Goal: Use online tool/utility: Utilize a website feature to perform a specific function

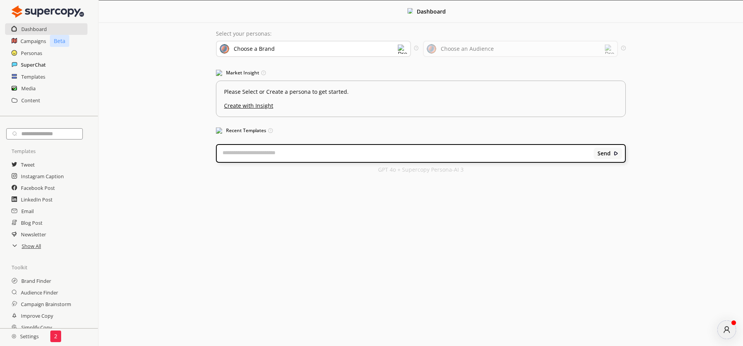
click at [34, 63] on h2 "SuperChat" at bounding box center [33, 65] width 25 height 12
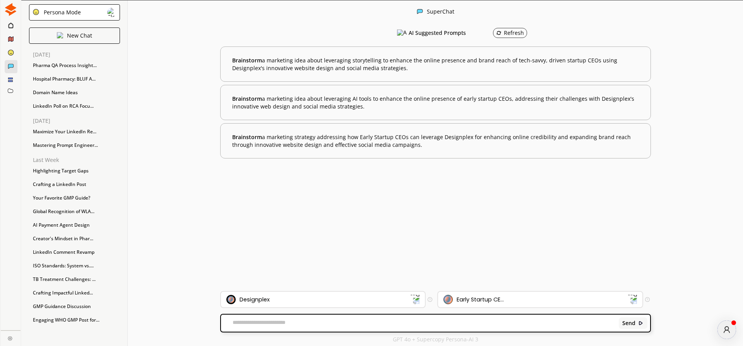
click at [84, 14] on div "Persona Mode" at bounding box center [74, 12] width 91 height 16
click at [82, 41] on p "FreeStyle Mode" at bounding box center [63, 43] width 40 height 6
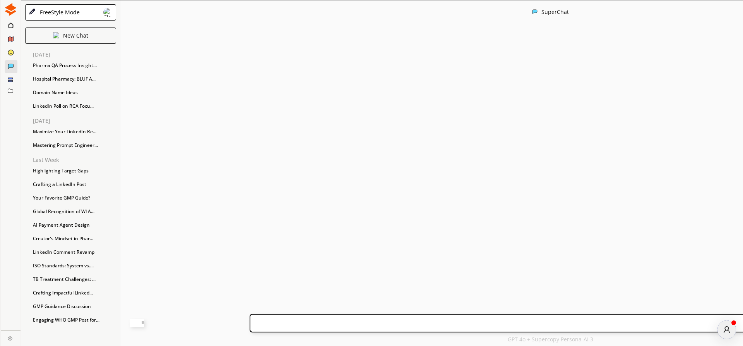
click at [144, 321] on textarea at bounding box center [137, 323] width 14 height 8
paste textarea "**********"
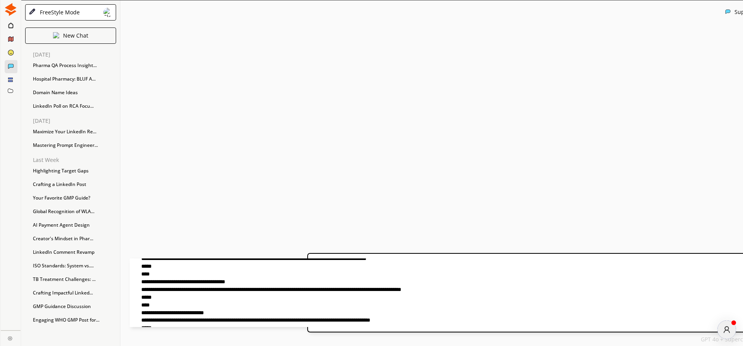
scroll to position [154, 0]
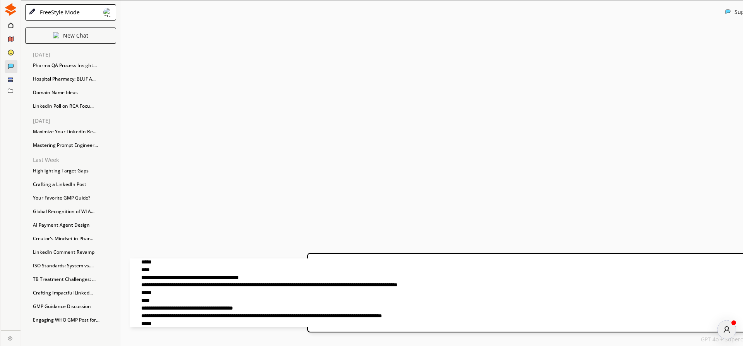
click at [337, 301] on textarea at bounding box center [330, 292] width 401 height 69
paste textarea "**********"
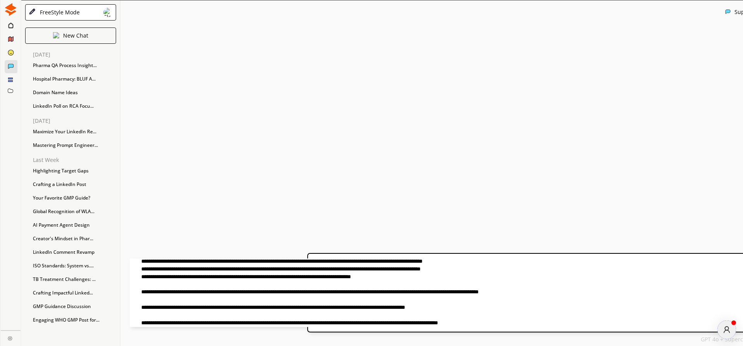
scroll to position [63, 0]
click at [530, 292] on textarea at bounding box center [330, 292] width 401 height 69
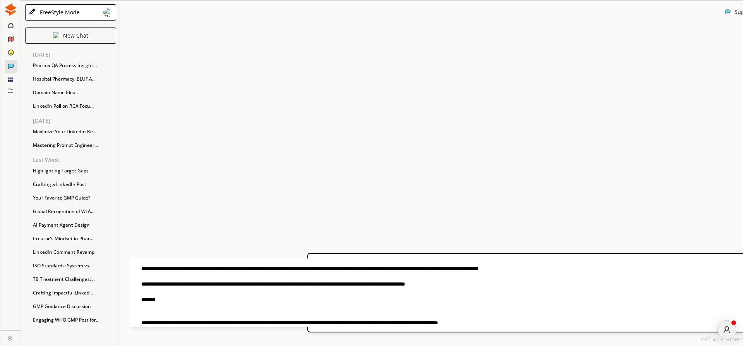
paste textarea "**********"
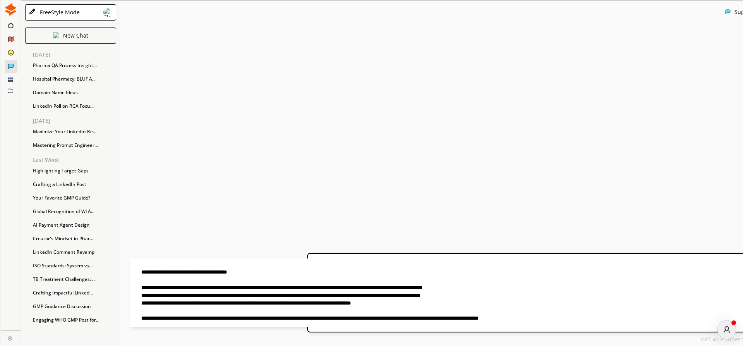
scroll to position [0, 0]
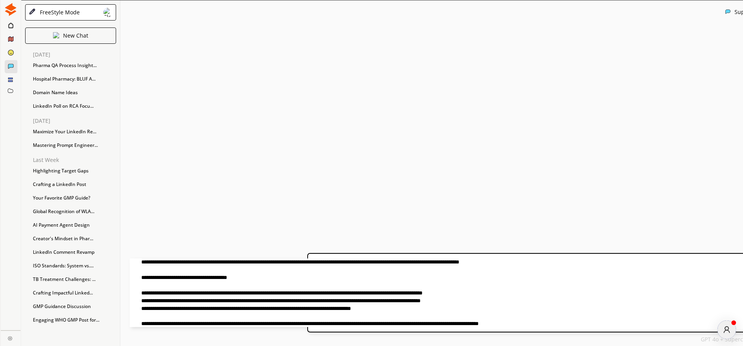
click at [226, 262] on textarea at bounding box center [330, 292] width 401 height 69
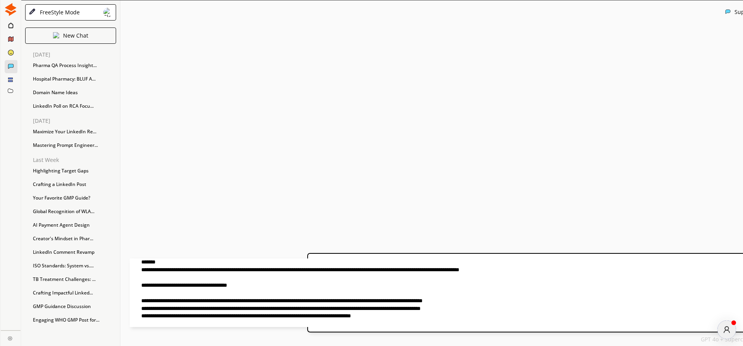
click at [249, 264] on textarea at bounding box center [330, 292] width 401 height 69
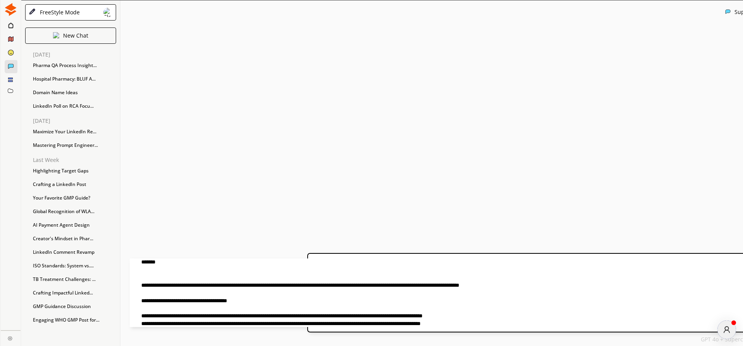
paste textarea "**********"
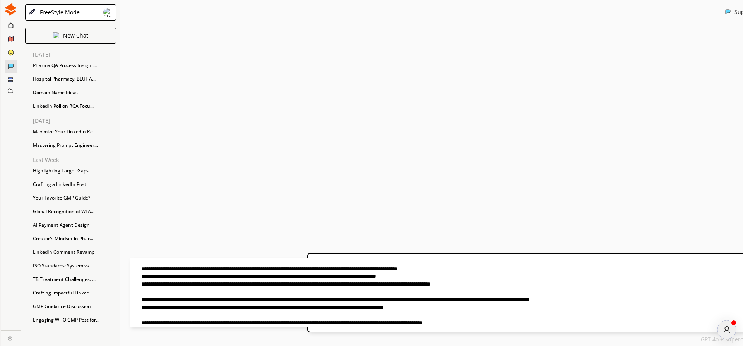
scroll to position [132, 0]
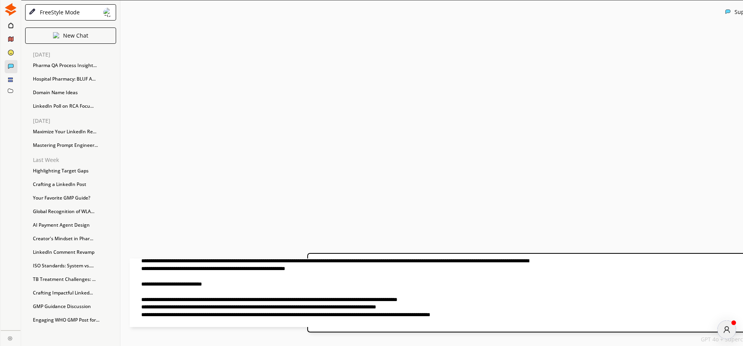
click at [250, 269] on textarea at bounding box center [330, 292] width 401 height 69
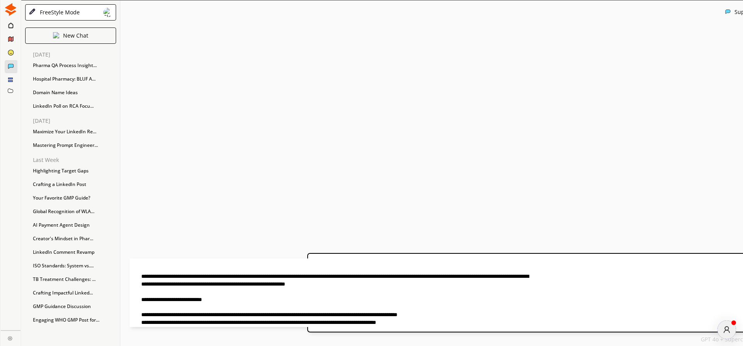
paste textarea "**********"
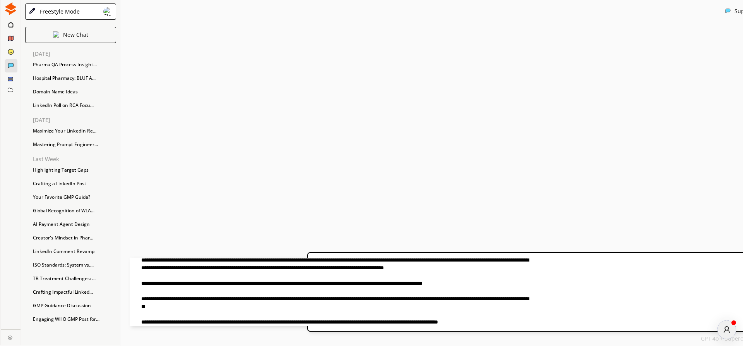
scroll to position [13, 0]
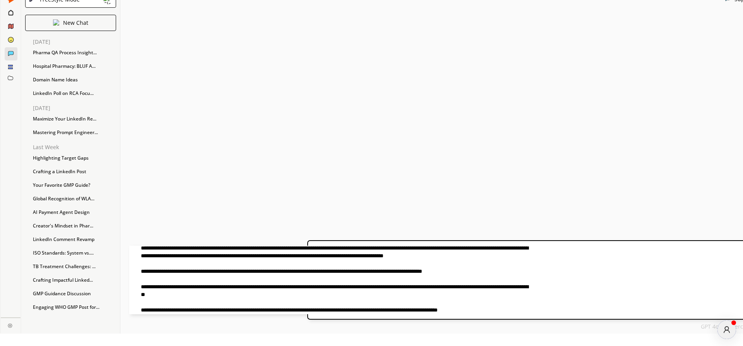
type textarea "**********"
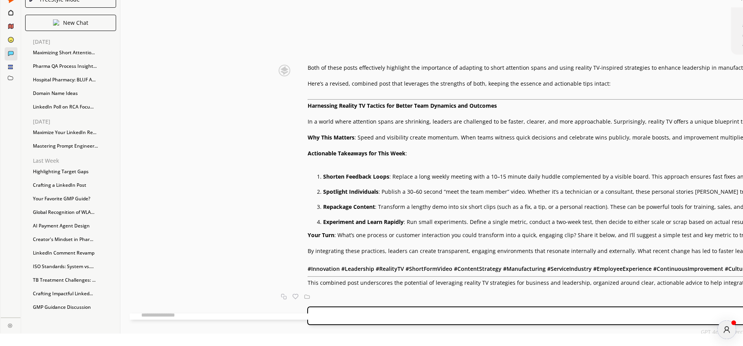
scroll to position [574, 0]
click at [307, 310] on div "Send" at bounding box center [743, 315] width 873 height 19
click at [249, 316] on textarea at bounding box center [330, 316] width 401 height 6
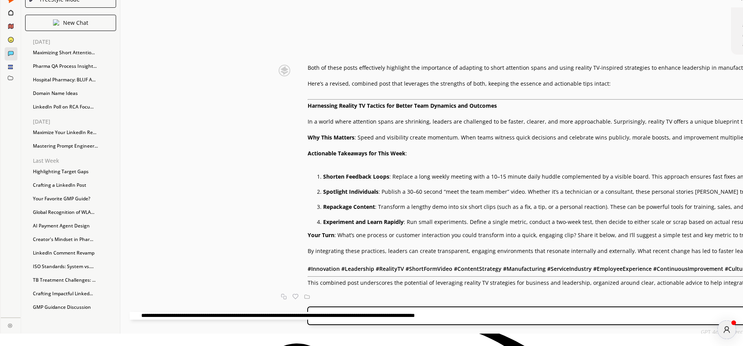
type textarea "**********"
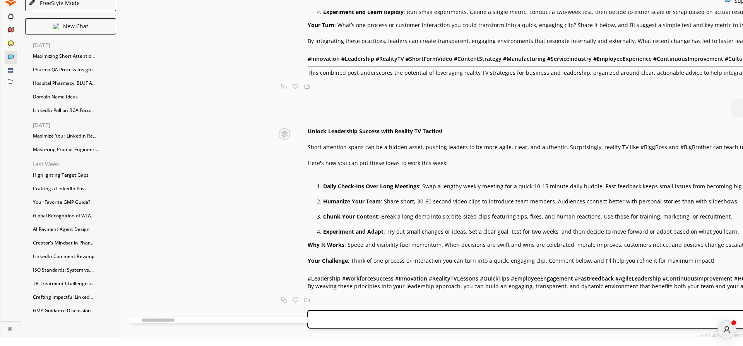
scroll to position [13, 0]
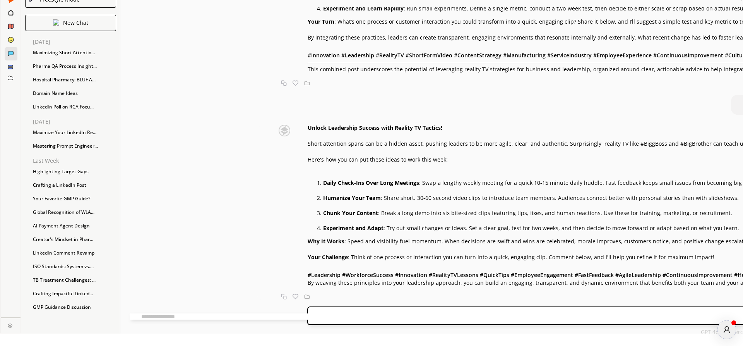
click at [247, 314] on textarea at bounding box center [330, 316] width 401 height 6
type textarea "**********"
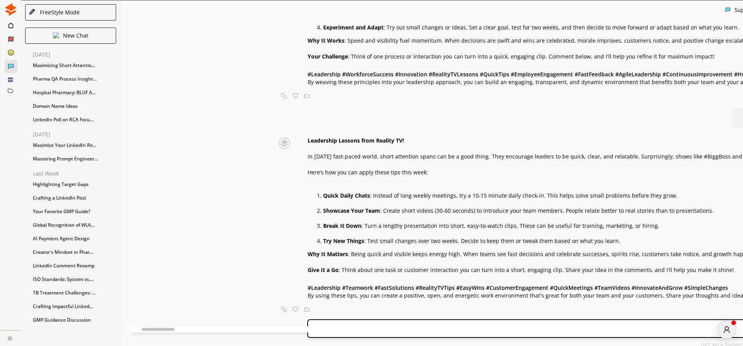
scroll to position [1067, 0]
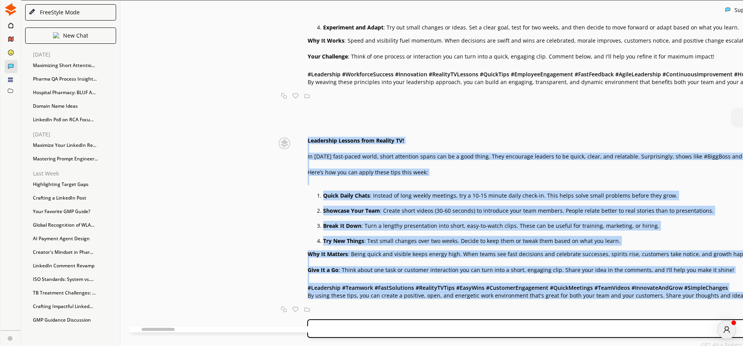
drag, startPoint x: 231, startPoint y: 121, endPoint x: 330, endPoint y: 293, distance: 198.5
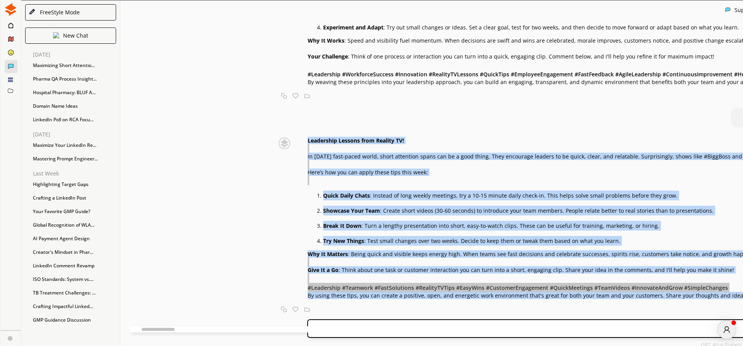
click at [363, 137] on div "Leadership Lessons from Reality TV! In [DATE] fast-paced world, short attention…" at bounding box center [592, 217] width 568 height 161
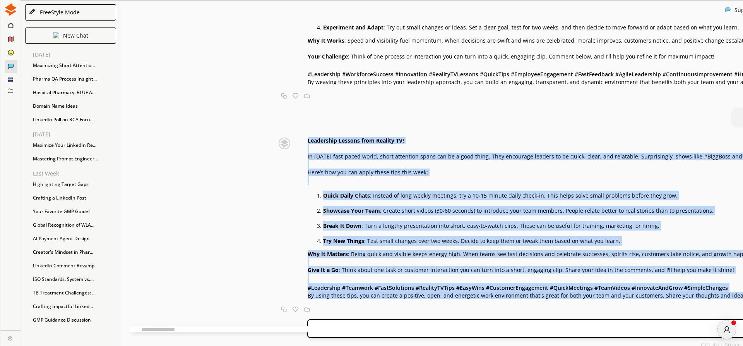
drag, startPoint x: 231, startPoint y: 122, endPoint x: 295, endPoint y: 294, distance: 183.1
click at [308, 294] on div "Leadership Lessons from Reality TV! In [DATE] fast-paced world, short attention…" at bounding box center [592, 217] width 568 height 161
copy div "Loremipsum Dolorsi amet Consect AD! El seddo'e temp-incid utlab, etdol magnaali…"
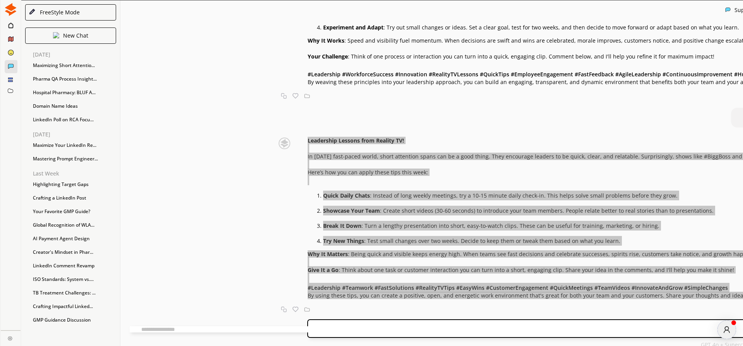
scroll to position [934, 0]
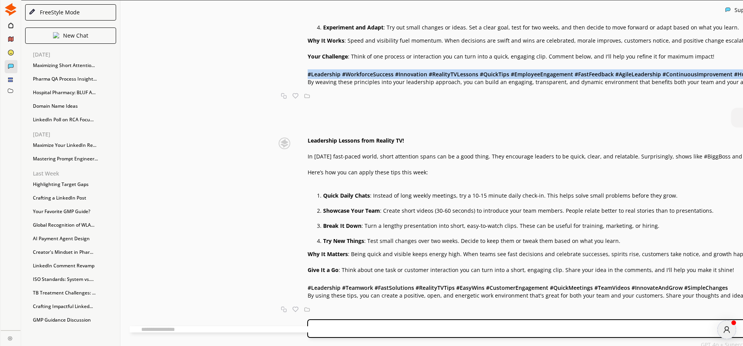
drag, startPoint x: 230, startPoint y: 174, endPoint x: 321, endPoint y: 178, distance: 91.5
click at [321, 85] on div "Unlock Leadership Success with Reality TV Tactics! Short attention spans can be…" at bounding box center [617, 4] width 619 height 161
copy b "# Leadership #WorkforceSuccess #Innovation #RealityTVLessons #QuickTips #Employ…"
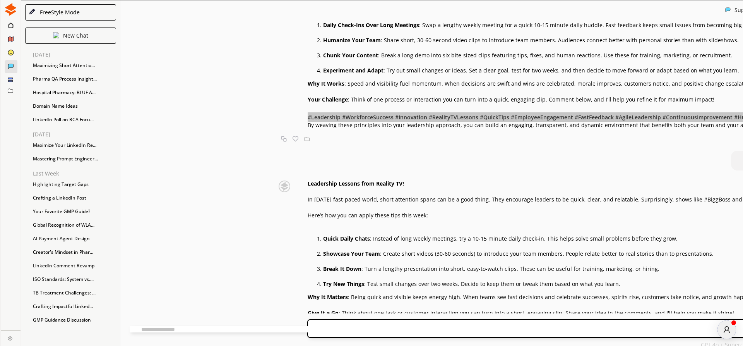
scroll to position [802, 0]
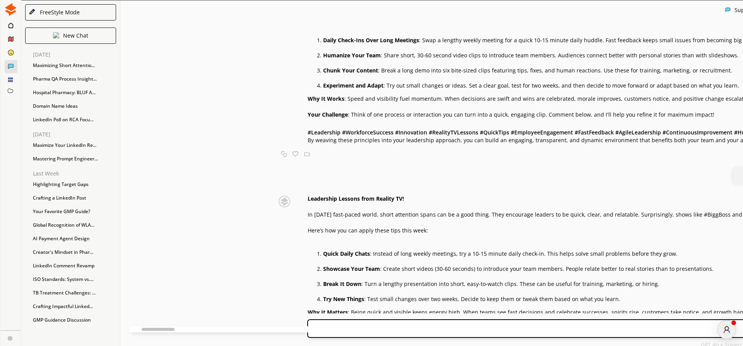
drag, startPoint x: 221, startPoint y: 37, endPoint x: 280, endPoint y: 50, distance: 60.2
copy b "# Innovation #Leadership #RealityTV #ShortFormVideo #ContentStrategy #Manufactu…"
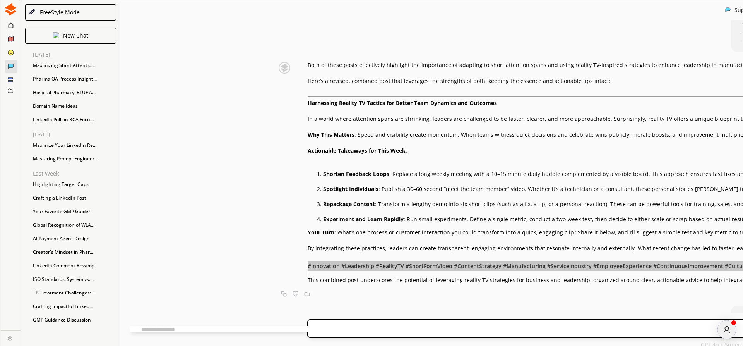
scroll to position [361, 0]
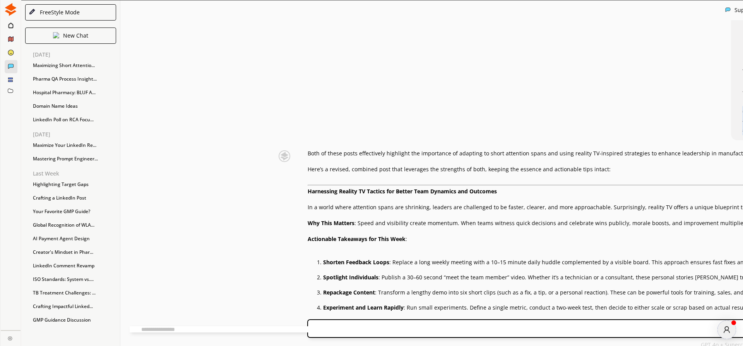
drag, startPoint x: 437, startPoint y: 147, endPoint x: 648, endPoint y: 184, distance: 214.3
copy div "# BiggBoss #BigBrother #EndemolShineIndia #EndemolShineGroup #RealityTV #ShortF…"
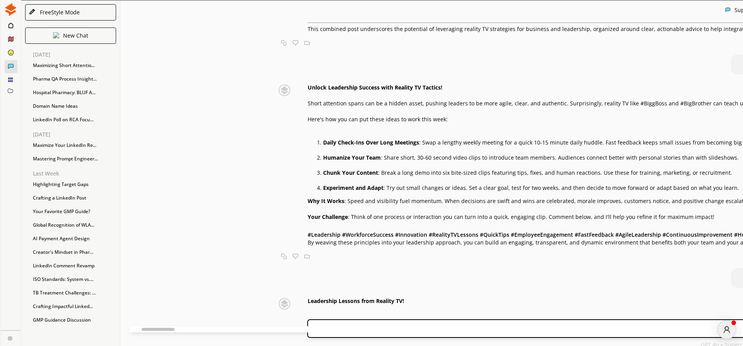
scroll to position [714, 0]
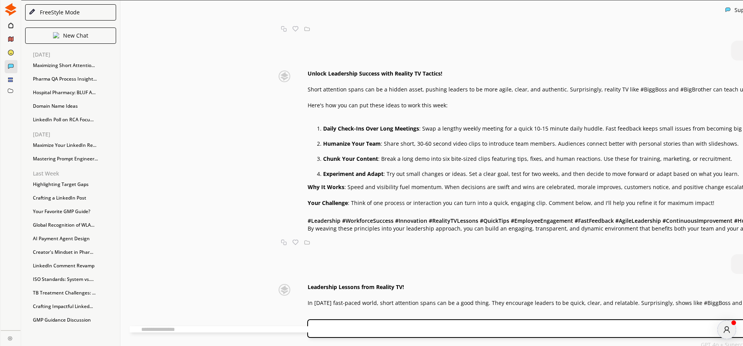
drag, startPoint x: 557, startPoint y: 150, endPoint x: 573, endPoint y: 159, distance: 18.9
click at [573, 18] on p "This combined post underscores the potential of leveraging reality TV strategie…" at bounding box center [736, 15] width 856 height 6
copy p "actionable advice to help integrate these ideas effectively."
click at [488, 175] on div "Post 1: Short attention spans have a silver lining: they force leaders to be fa…" at bounding box center [743, 166] width 1247 height 293
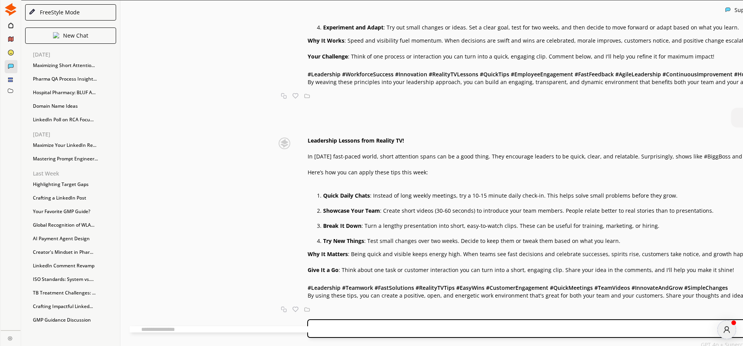
scroll to position [1067, 0]
click at [480, 267] on p "Give It a Go : Think about one task or customer interaction you can turn into a…" at bounding box center [592, 270] width 568 height 6
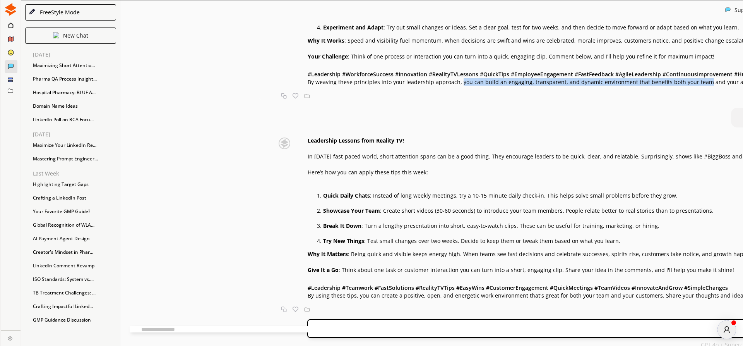
drag, startPoint x: 378, startPoint y: 58, endPoint x: 619, endPoint y: 59, distance: 240.8
click at [619, 79] on p "By weaving these principles into your leadership approach, you can build an eng…" at bounding box center [617, 82] width 619 height 6
copy p "you can build an engaging, transparent, and dynamic environment that benefits b…"
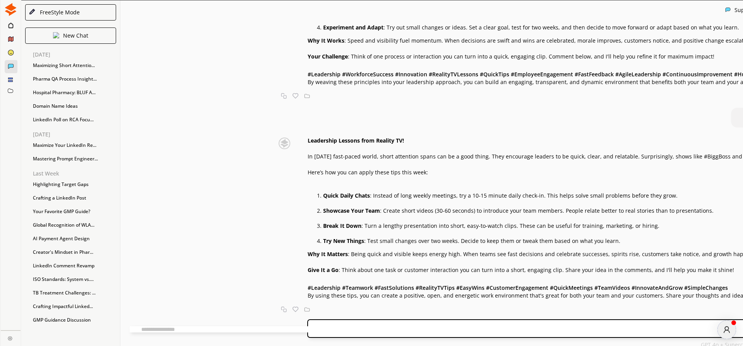
click at [308, 70] on b "# Leadership #WorkforceSuccess #Innovation #RealityTVLessons #QuickTips #Employ…" at bounding box center [566, 73] width 517 height 7
click at [315, 75] on div "Unlock Leadership Success with Reality TV Tactics! Short attention spans can be…" at bounding box center [718, 12] width 923 height 176
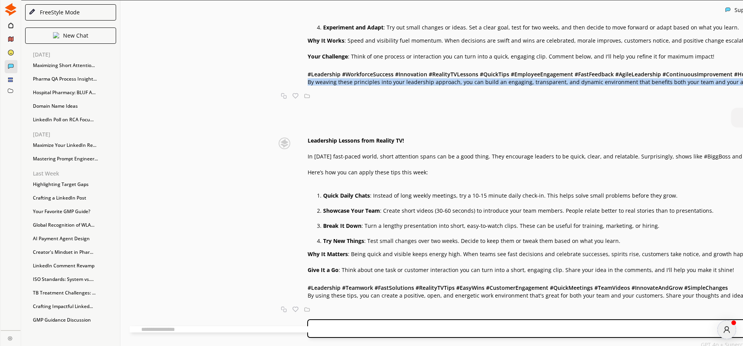
drag, startPoint x: 228, startPoint y: 58, endPoint x: 383, endPoint y: 64, distance: 155.0
click at [383, 79] on p "By weaving these principles into your leadership approach, you can build an eng…" at bounding box center [617, 82] width 619 height 6
copy p "By weaving these principles into your leadership approach, you can build an eng…"
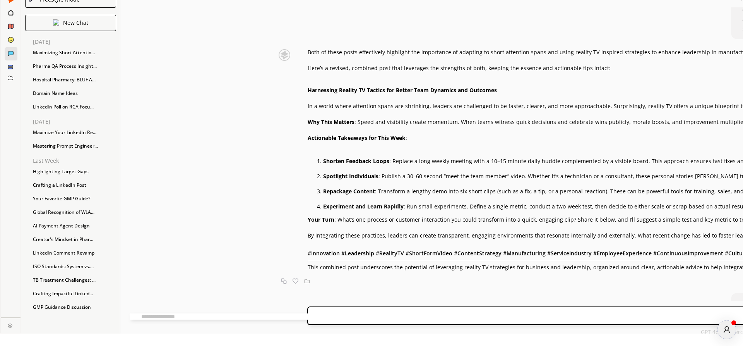
scroll to position [493, 0]
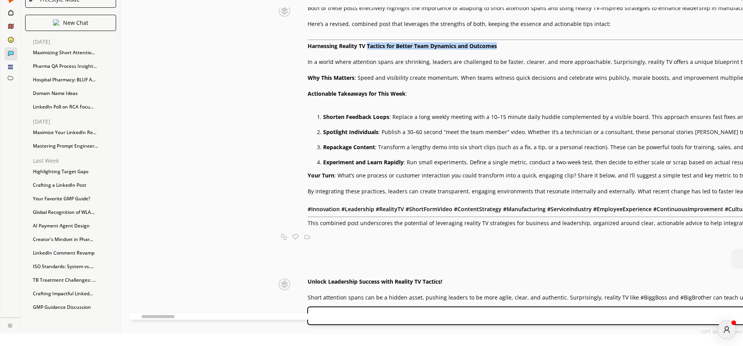
drag, startPoint x: 281, startPoint y: 108, endPoint x: 417, endPoint y: 106, distance: 136.7
click at [417, 49] on p "Harnessing Reality TV Tactics for Better Team Dynamics and Outcomes" at bounding box center [736, 46] width 856 height 6
copy strong "Tactics for Better Team Dynamics and Outcomes"
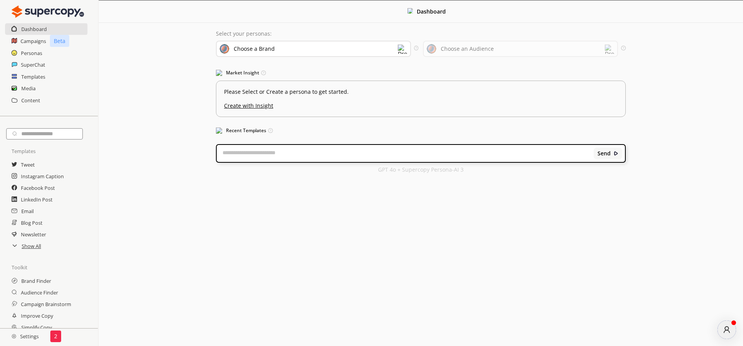
scroll to position [0, 0]
click at [33, 62] on h2 "SuperChat" at bounding box center [33, 65] width 25 height 12
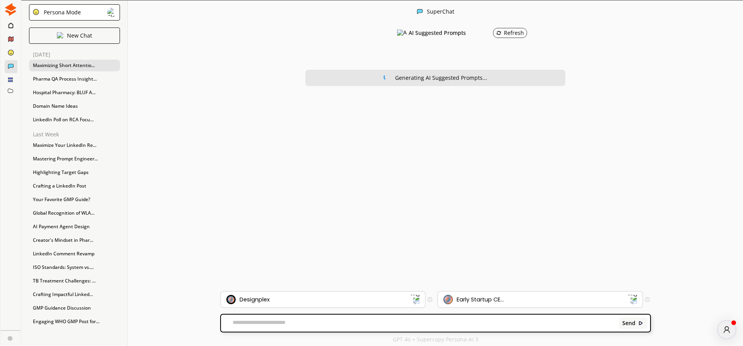
click at [56, 63] on div "Maximizing Short Attentio..." at bounding box center [74, 66] width 91 height 12
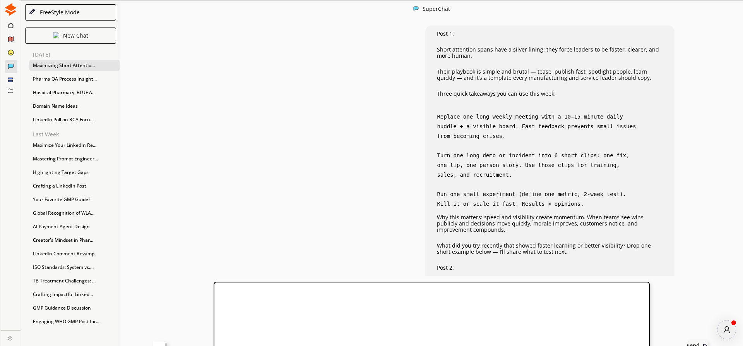
click at [167, 341] on textarea at bounding box center [160, 345] width 14 height 8
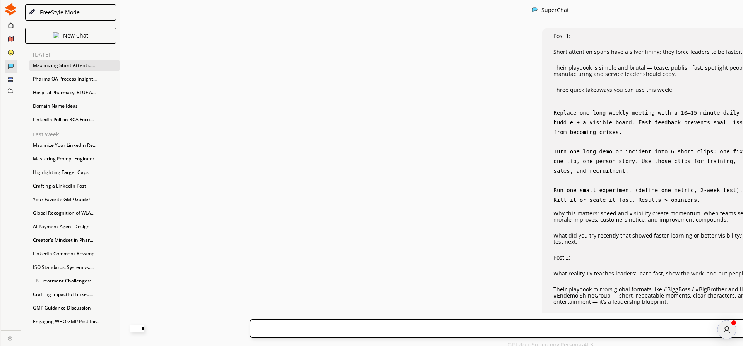
paste textarea "**********"
type textarea "**********"
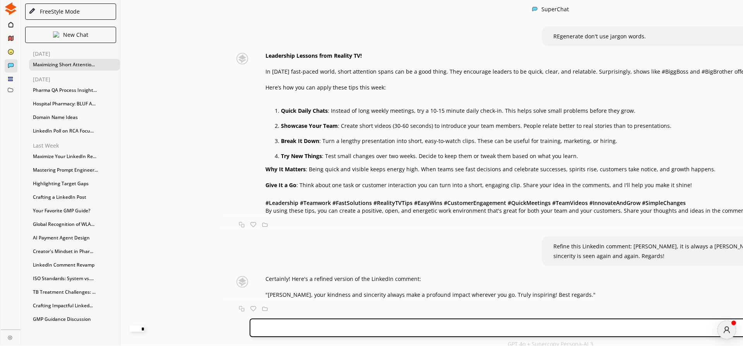
scroll to position [13, 0]
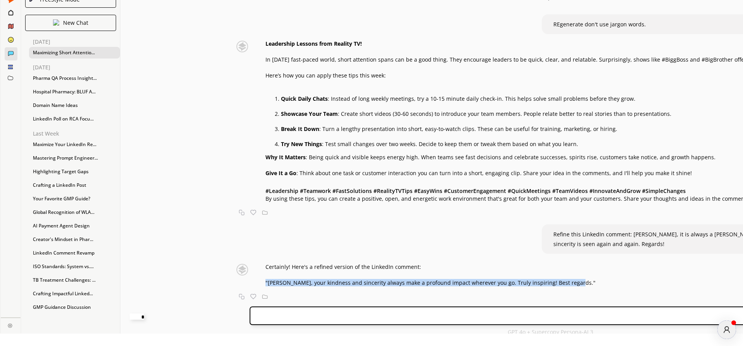
drag, startPoint x: 240, startPoint y: 283, endPoint x: 536, endPoint y: 286, distance: 296.2
click at [536, 286] on p ""[PERSON_NAME], your kindness and sincerity always make a profound impact where…" at bounding box center [431, 282] width 330 height 6
copy p ""[PERSON_NAME], your kindness and sincerity always make a profound impact where…"
